Goal: Find specific page/section: Find specific page/section

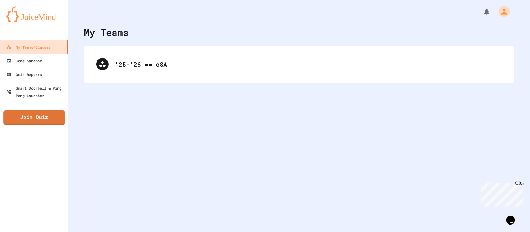
click at [162, 52] on div "'25-'26 == cSA" at bounding box center [299, 64] width 418 height 25
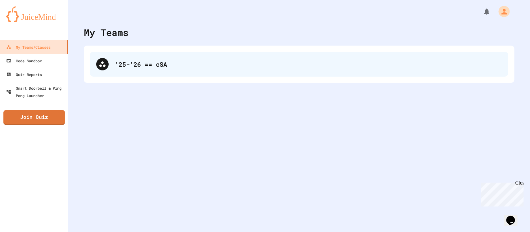
click at [167, 61] on div "'25-'26 == cSA" at bounding box center [308, 64] width 387 height 9
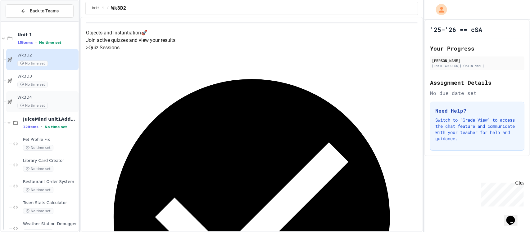
click at [43, 103] on span "No time set" at bounding box center [32, 106] width 30 height 6
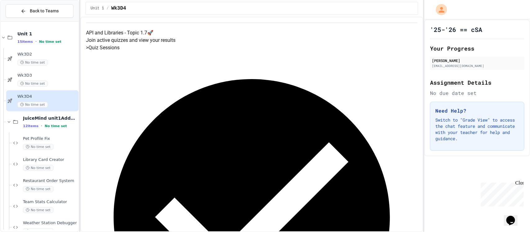
scroll to position [2, 0]
click at [38, 78] on div "Wk3D3 No time set" at bounding box center [47, 79] width 60 height 14
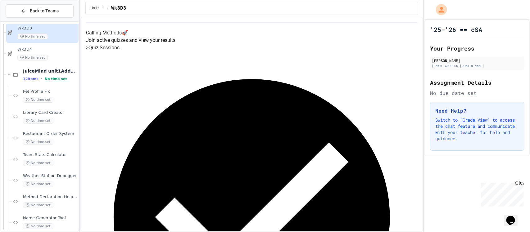
scroll to position [48, 0]
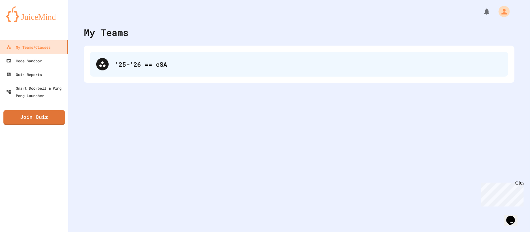
click at [178, 53] on div "'25-'26 == cSA" at bounding box center [299, 64] width 418 height 25
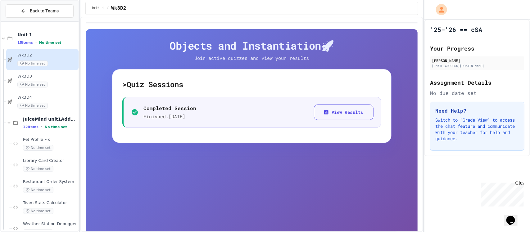
scroll to position [161, 0]
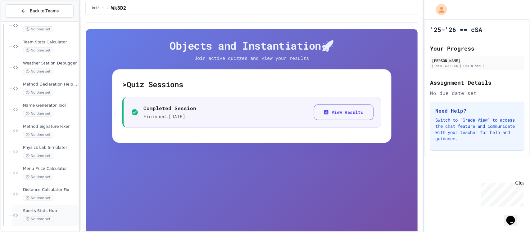
click at [37, 210] on span "Sports Stats Hub" at bounding box center [50, 211] width 54 height 5
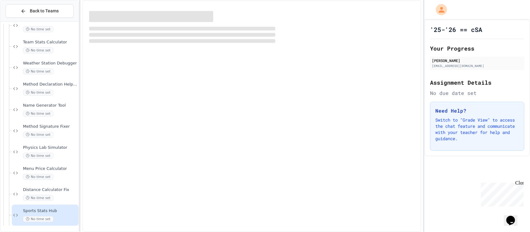
scroll to position [154, 0]
